Goal: Check status: Check status

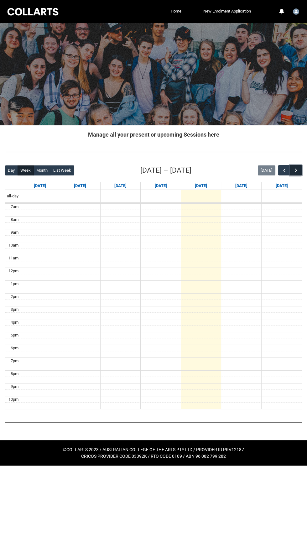
click at [294, 171] on span "button" at bounding box center [296, 170] width 6 height 6
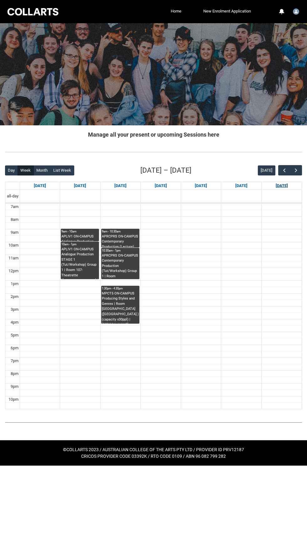
click at [288, 185] on link "[DATE]" at bounding box center [281, 186] width 15 height 8
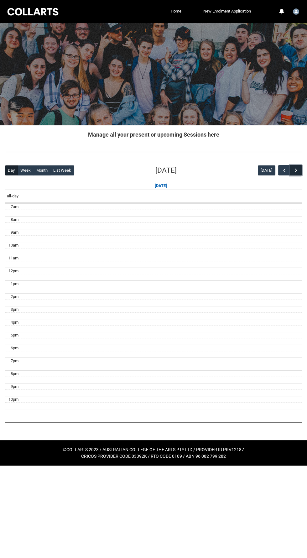
click at [296, 171] on span "button" at bounding box center [296, 170] width 6 height 6
click at [269, 172] on button "[DATE]" at bounding box center [267, 170] width 18 height 10
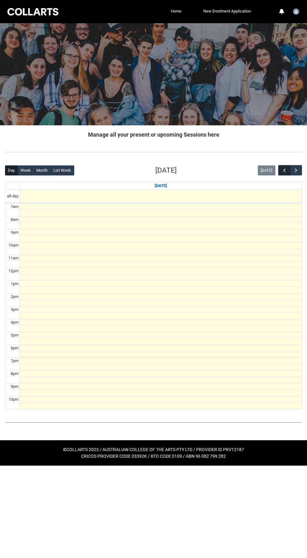
click at [284, 170] on span "button" at bounding box center [284, 170] width 6 height 6
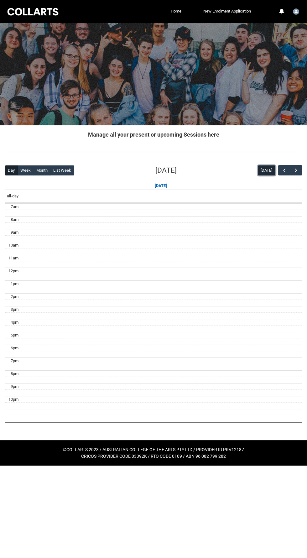
click at [268, 172] on button "[DATE]" at bounding box center [267, 170] width 18 height 10
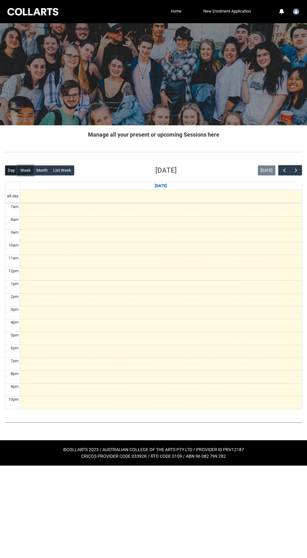
click at [23, 170] on button "Week" at bounding box center [26, 170] width 16 height 10
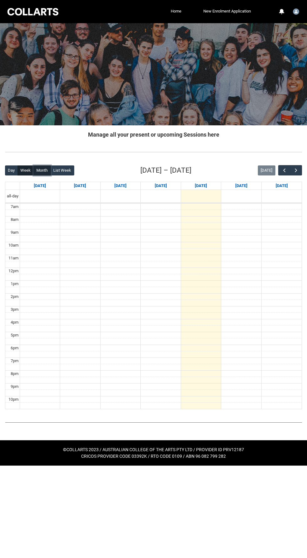
click at [39, 171] on button "Month" at bounding box center [42, 170] width 17 height 10
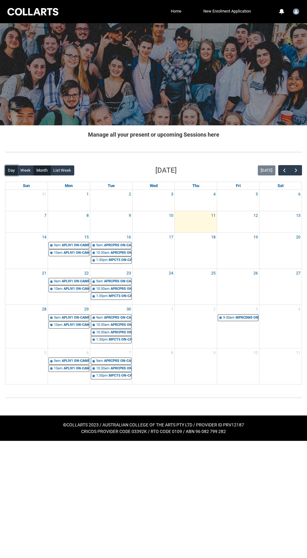
click at [12, 170] on button "Day" at bounding box center [11, 170] width 13 height 10
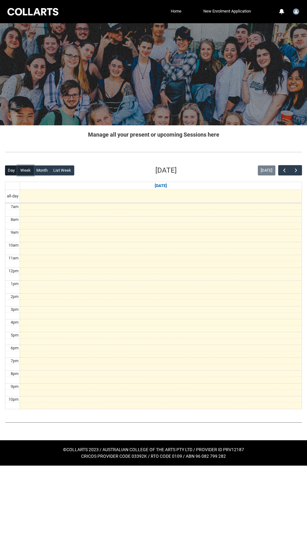
click at [24, 171] on button "Week" at bounding box center [26, 170] width 16 height 10
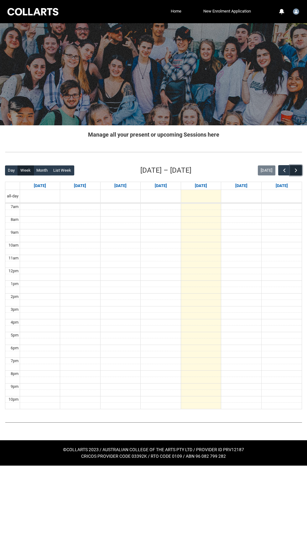
click at [294, 171] on span "button" at bounding box center [296, 170] width 6 height 6
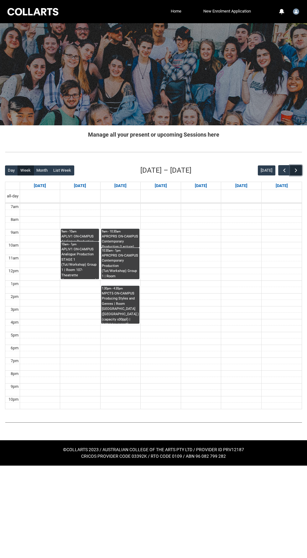
click at [298, 171] on span "button" at bounding box center [296, 170] width 6 height 6
click at [296, 170] on span "button" at bounding box center [296, 170] width 6 height 6
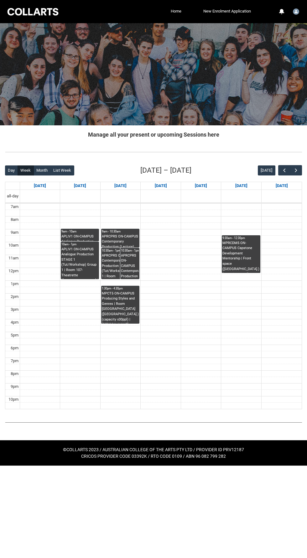
click at [253, 258] on link "9:30am - 12:30pm MPRCDM5 ON-CAMPUS [GEOGRAPHIC_DATA] Development Mentorship | F…" at bounding box center [241, 254] width 38 height 38
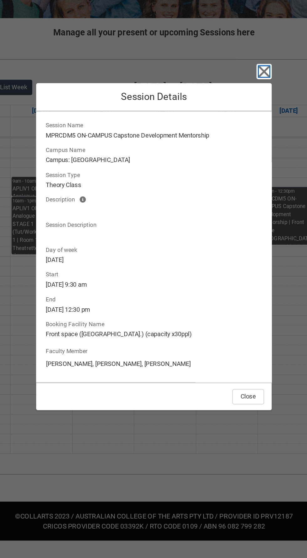
click at [226, 160] on icon "button" at bounding box center [225, 160] width 10 height 10
